Goal: Go to known website: Go to known website

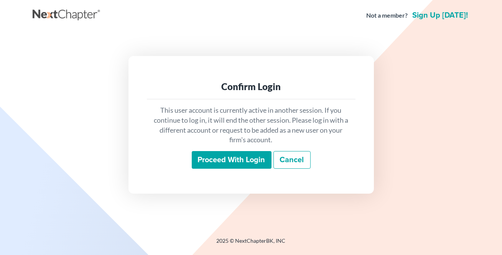
click at [216, 160] on input "Proceed with login" at bounding box center [232, 160] width 80 height 18
